Goal: Book appointment/travel/reservation

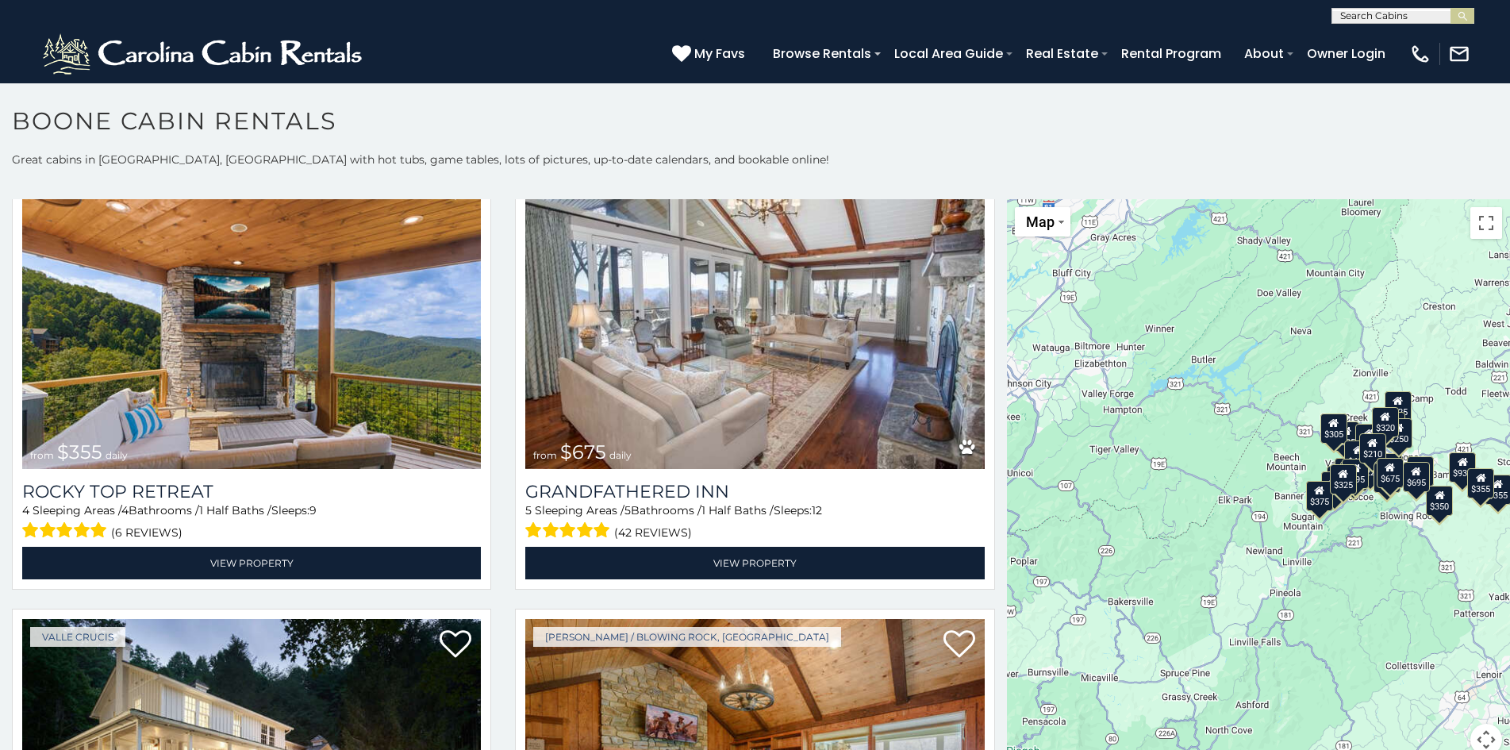
scroll to position [9, 0]
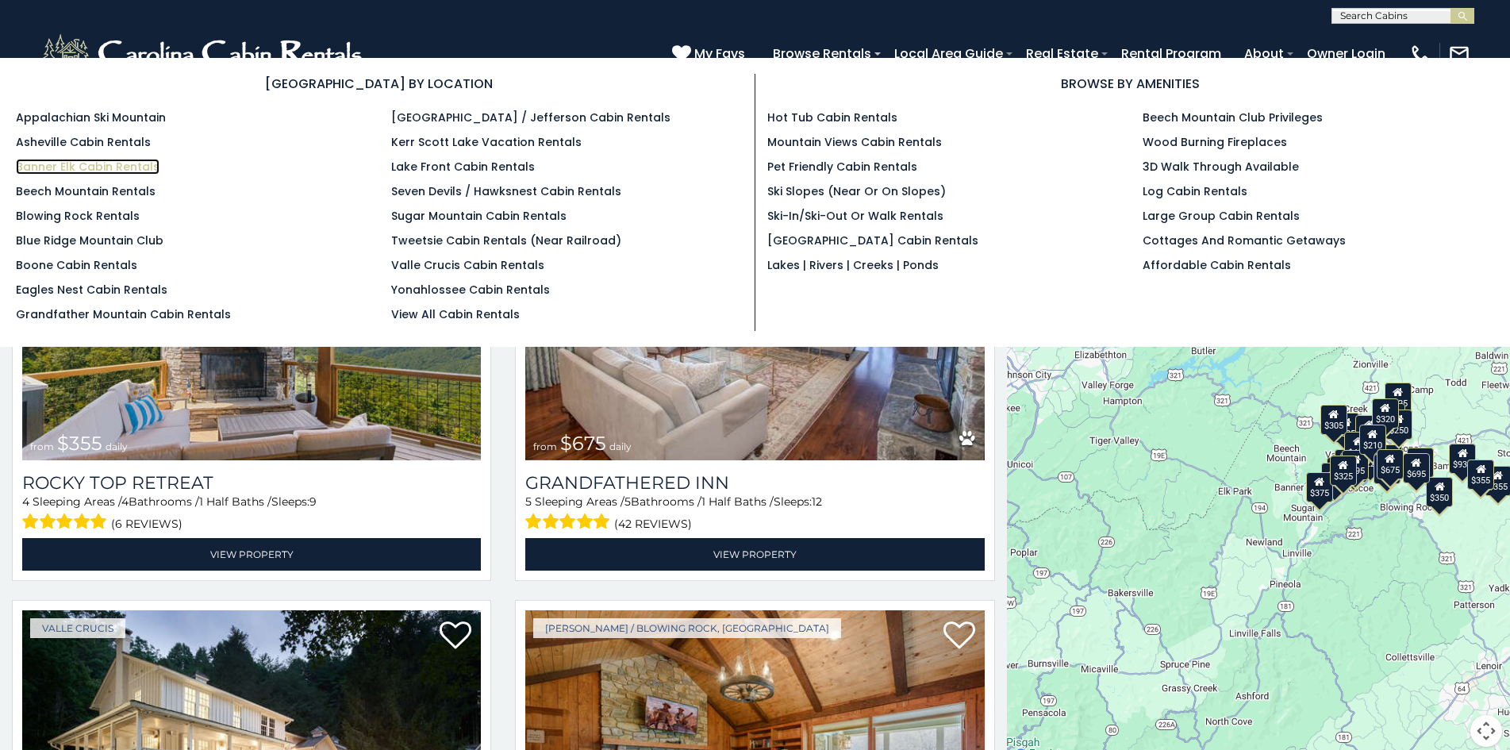
click at [33, 163] on link "Banner Elk Cabin Rentals" at bounding box center [88, 167] width 144 height 16
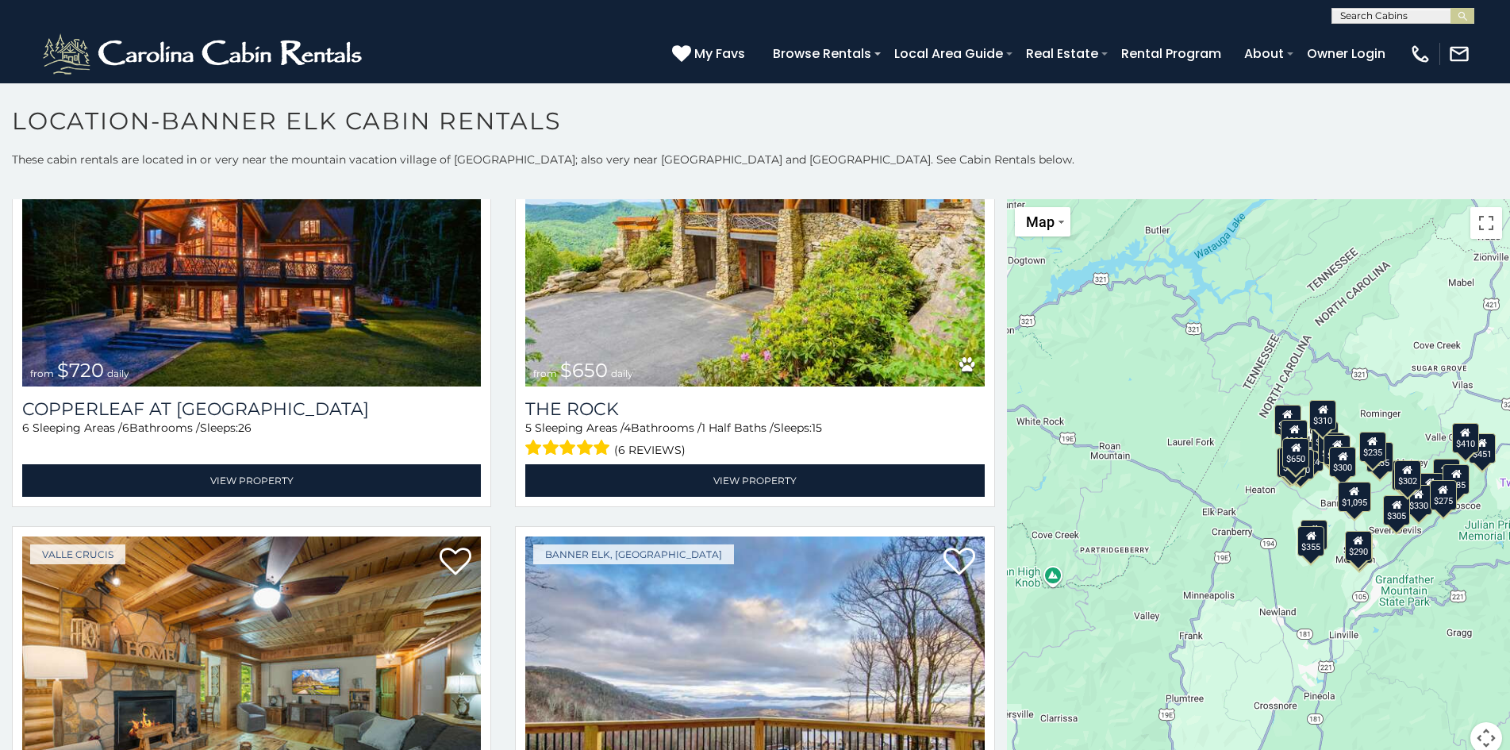
scroll to position [9, 0]
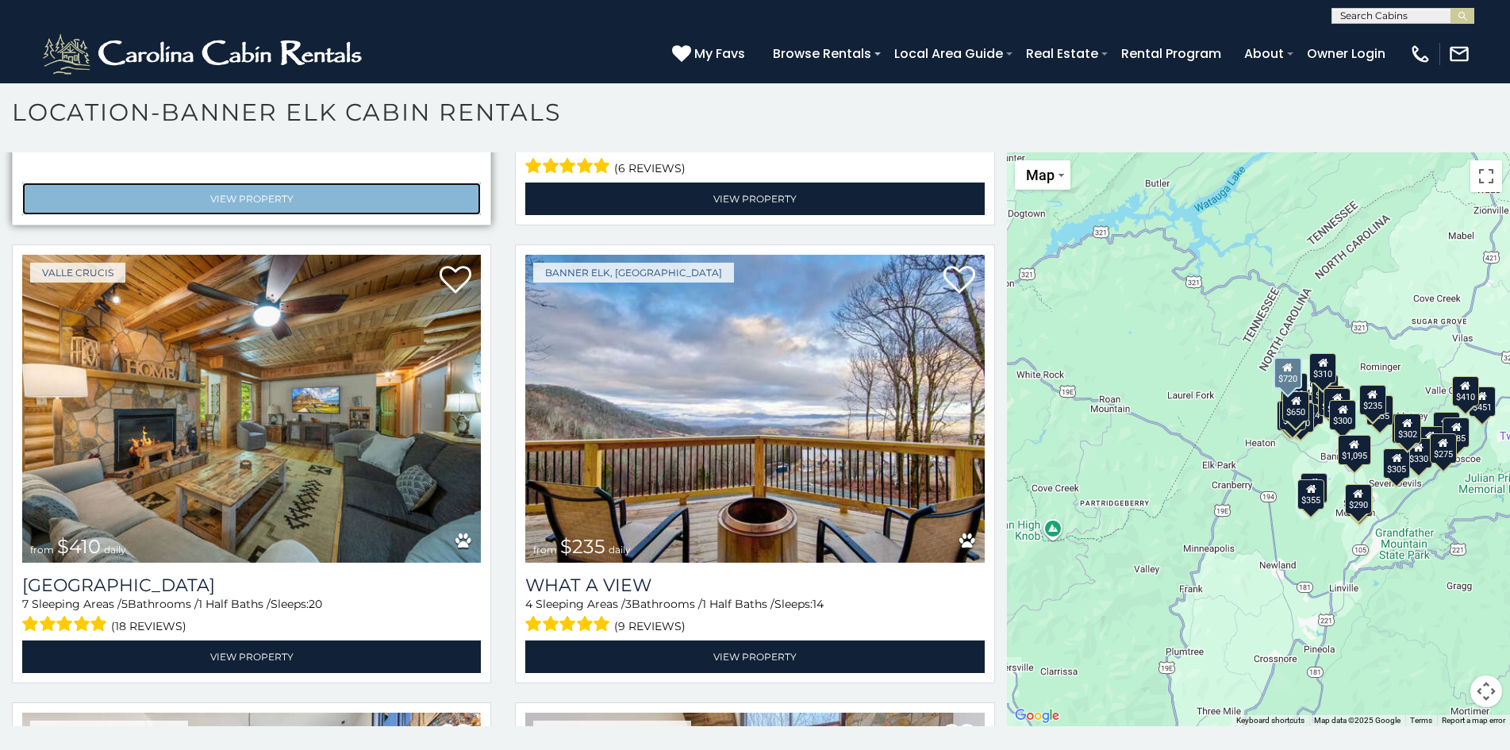
click at [80, 183] on link "View Property" at bounding box center [251, 199] width 459 height 33
